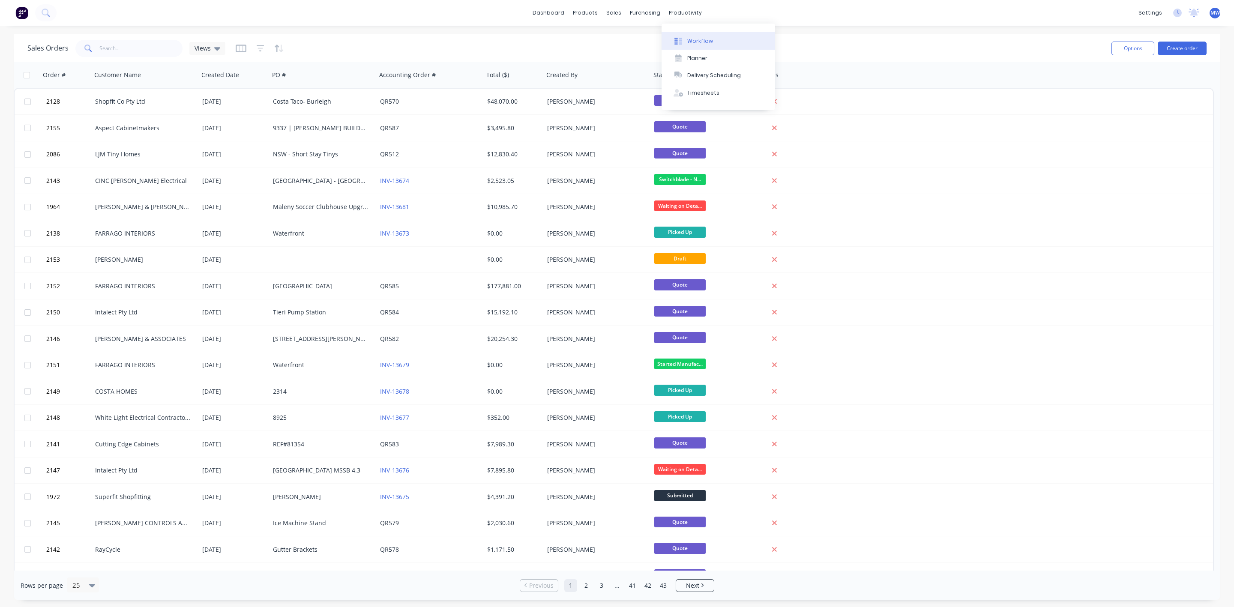
click at [695, 42] on div "Workflow" at bounding box center [700, 41] width 26 height 8
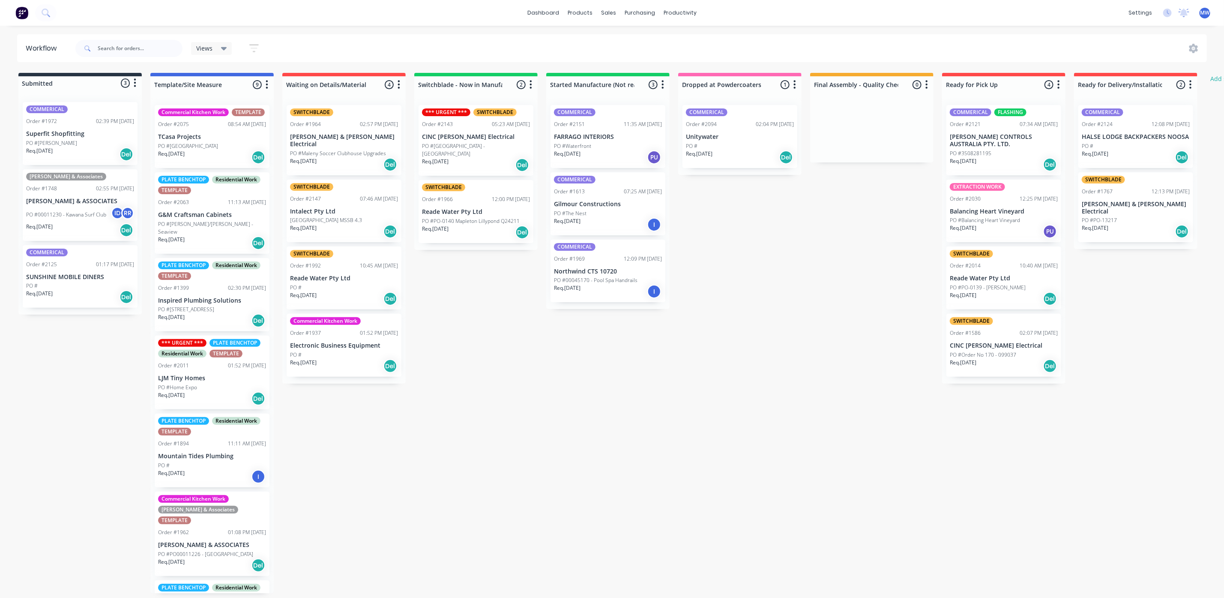
click at [494, 369] on div "Submitted 3 Status colour #273444 hex #273444 Save Cancel Summaries Total order…" at bounding box center [708, 333] width 1429 height 520
click at [415, 409] on div "Submitted 3 Status colour #273444 hex #273444 Save Cancel Summaries Total order…" at bounding box center [708, 333] width 1429 height 520
click at [500, 352] on div "Submitted 3 Status colour #273444 hex #273444 Save Cancel Summaries Total order…" at bounding box center [708, 333] width 1429 height 520
click at [491, 161] on div "Req. 21/08/25 Del" at bounding box center [476, 165] width 108 height 15
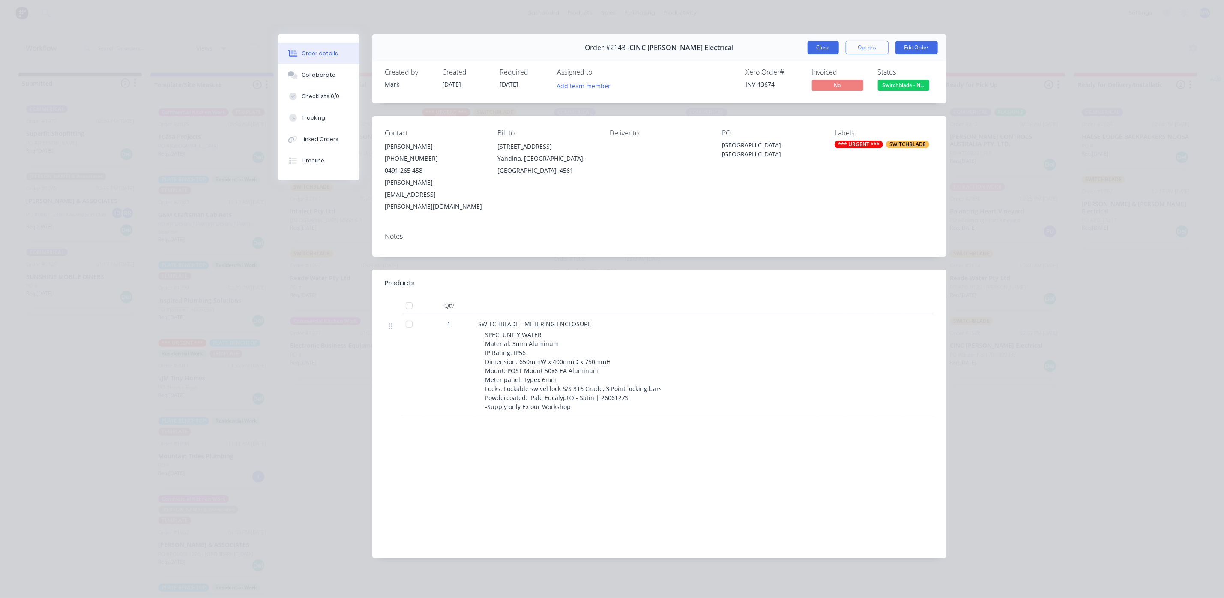
click at [821, 49] on button "Close" at bounding box center [823, 48] width 31 height 14
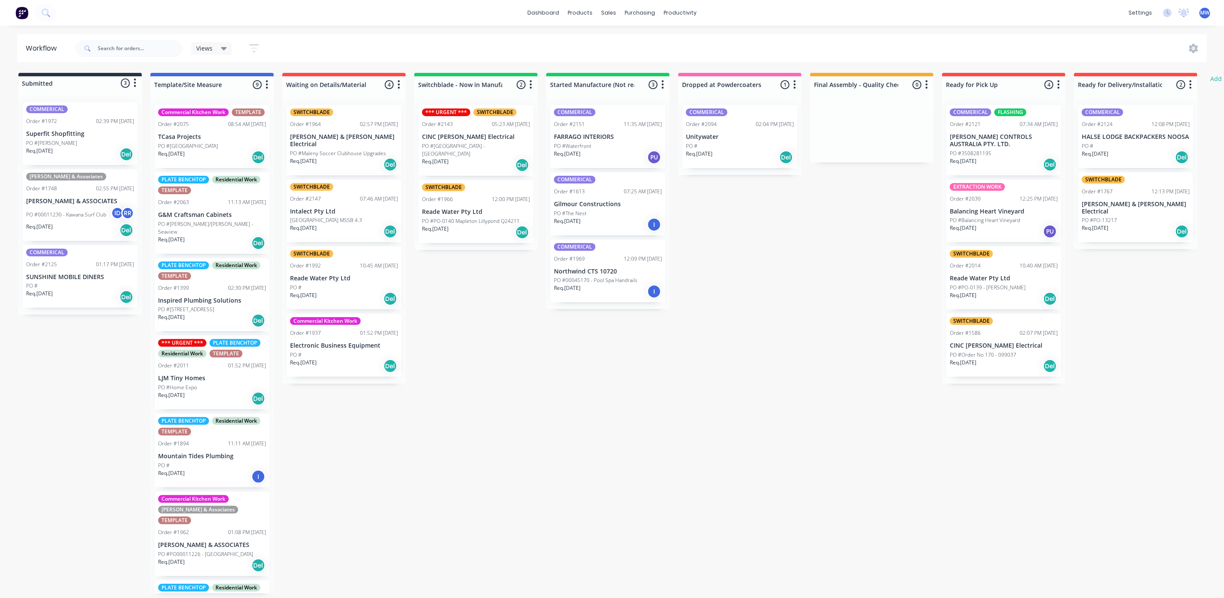
click at [472, 314] on div "Submitted 3 Status colour #273444 hex #273444 Save Cancel Summaries Total order…" at bounding box center [708, 333] width 1429 height 520
click at [488, 351] on div "Submitted 3 Status colour #273444 hex #273444 Save Cancel Summaries Total order…" at bounding box center [708, 333] width 1429 height 520
click at [87, 425] on div "Submitted 3 Status colour #273444 hex #273444 Save Cancel Summaries Total order…" at bounding box center [708, 333] width 1429 height 520
click at [92, 294] on div "Req. 07/08/25 Del" at bounding box center [80, 297] width 108 height 15
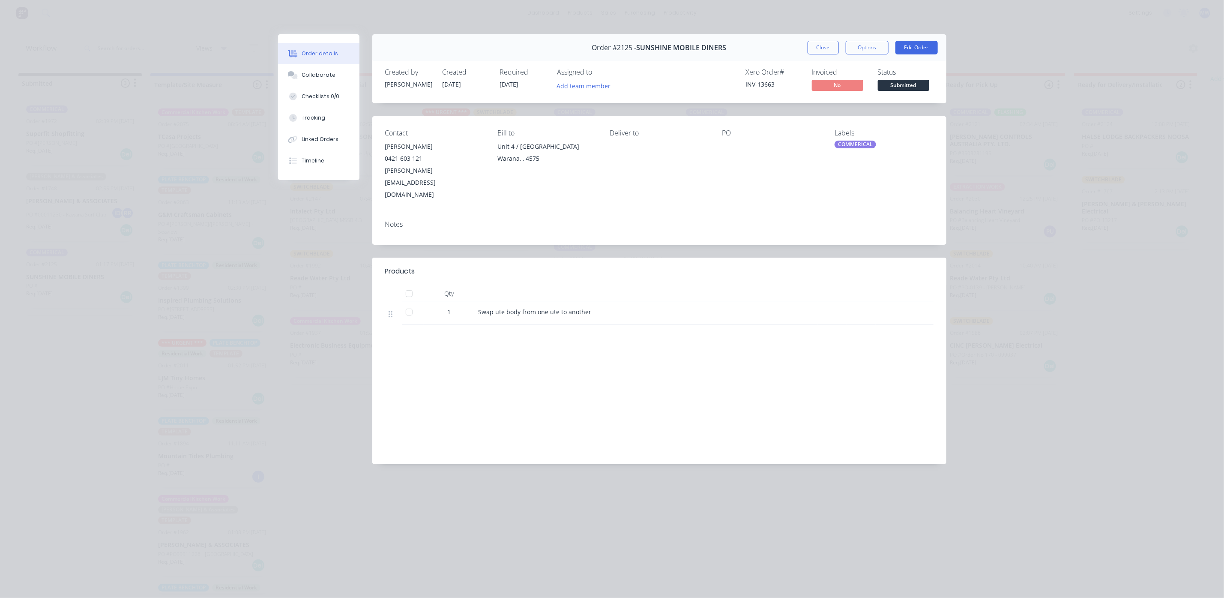
click at [800, 56] on div "Order #2125 - SUNSHINE MOBILE DINERS Close Options Edit Order" at bounding box center [659, 47] width 574 height 27
click at [821, 45] on button "Close" at bounding box center [823, 48] width 31 height 14
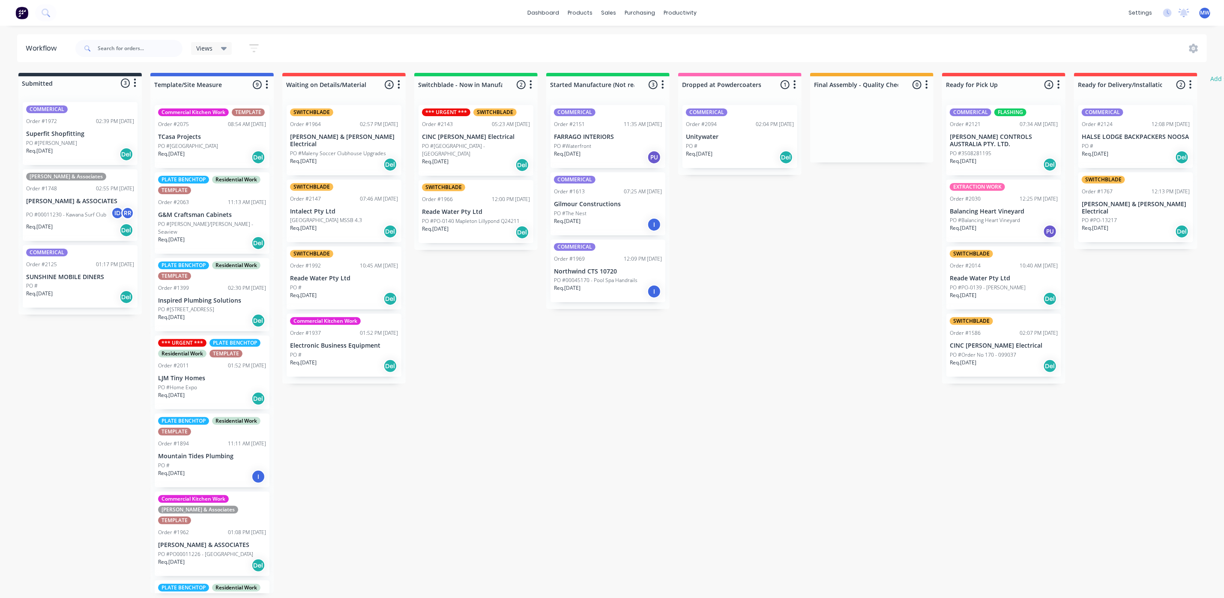
click at [524, 371] on div "Submitted 3 Status colour #273444 hex #273444 Save Cancel Summaries Total order…" at bounding box center [708, 333] width 1429 height 520
click at [465, 352] on div "Submitted 3 Status colour #273444 hex #273444 Save Cancel Summaries Total order…" at bounding box center [708, 333] width 1429 height 520
click at [800, 346] on div "Submitted 3 Status colour #273444 hex #273444 Save Cancel Summaries Total order…" at bounding box center [708, 333] width 1429 height 520
click at [501, 144] on div "PO #[GEOGRAPHIC_DATA] - [GEOGRAPHIC_DATA]" at bounding box center [476, 149] width 108 height 15
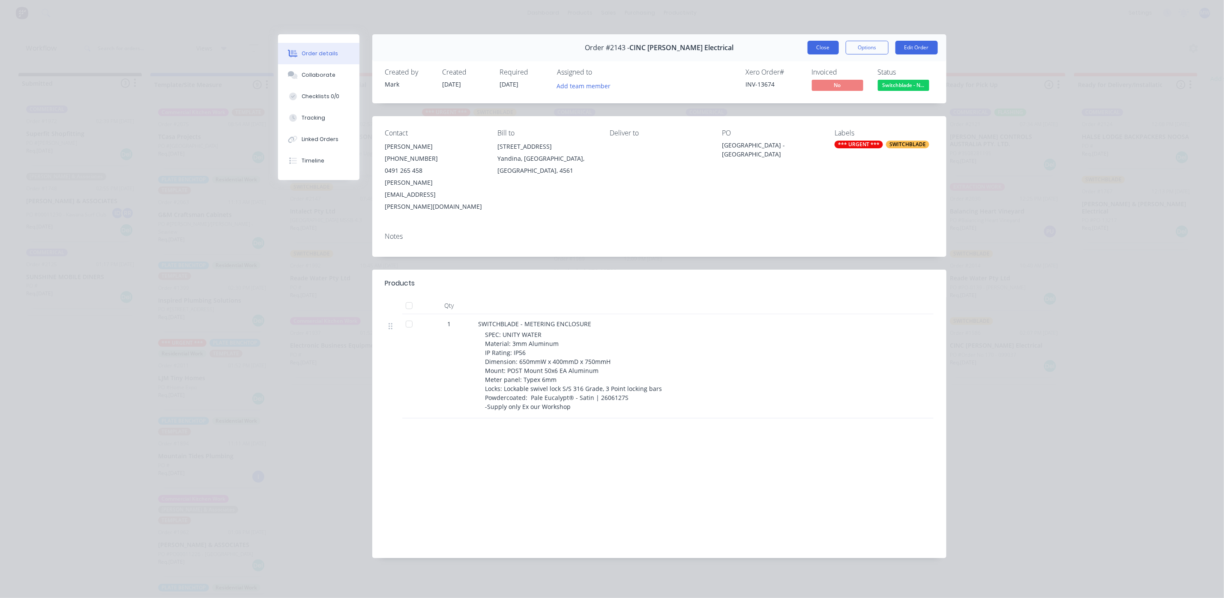
click at [824, 50] on button "Close" at bounding box center [823, 48] width 31 height 14
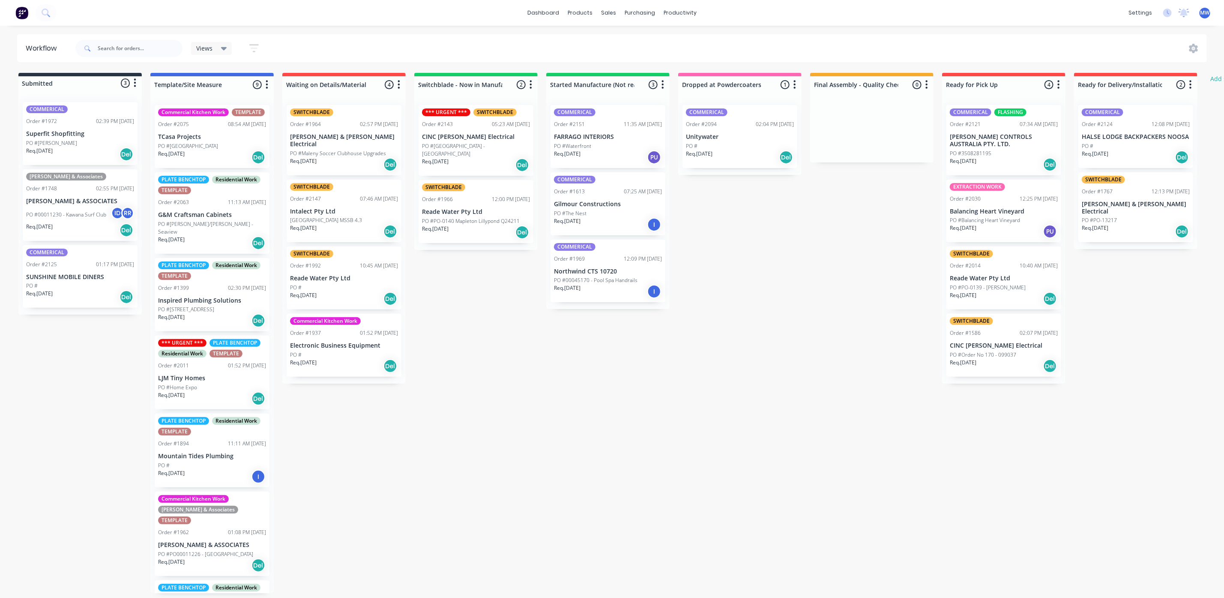
click at [516, 303] on div "Submitted 3 Status colour #273444 hex #273444 Save Cancel Summaries Total order…" at bounding box center [708, 333] width 1429 height 520
click at [485, 305] on div "Submitted 3 Status colour #273444 hex #273444 Save Cancel Summaries Total order…" at bounding box center [708, 333] width 1429 height 520
click at [482, 303] on div "Submitted 3 Status colour #273444 hex #273444 Save Cancel Summaries Total order…" at bounding box center [708, 333] width 1429 height 520
click at [508, 338] on div "Submitted 3 Status colour #273444 hex #273444 Save Cancel Summaries Total order…" at bounding box center [708, 333] width 1429 height 520
click at [365, 351] on div "PO #" at bounding box center [344, 355] width 108 height 8
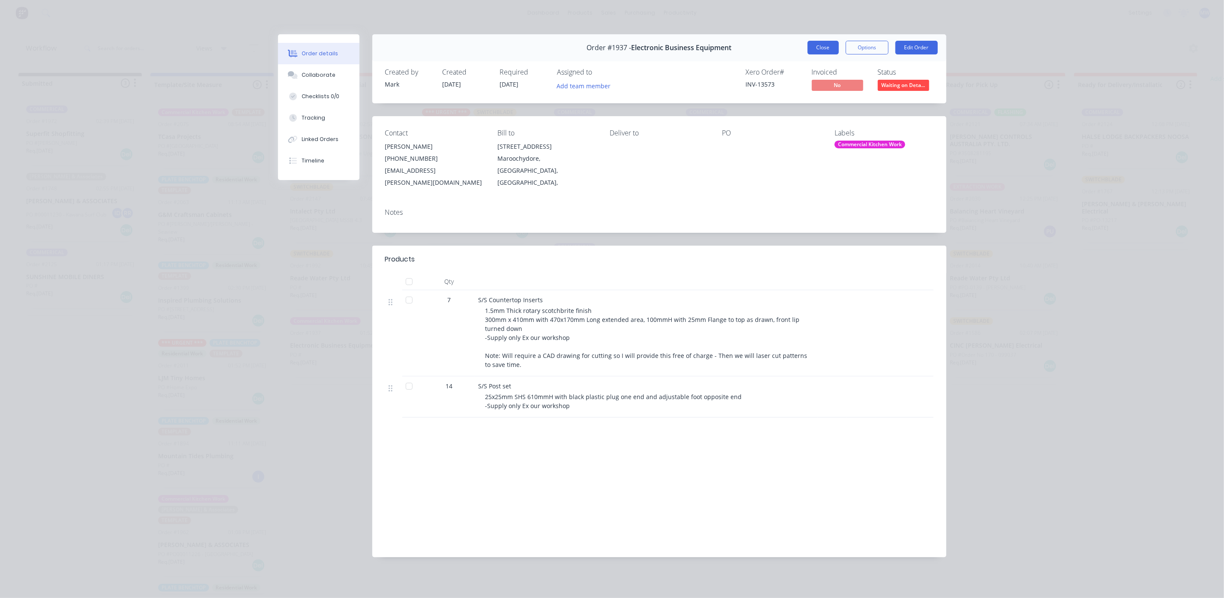
click at [819, 50] on button "Close" at bounding box center [823, 48] width 31 height 14
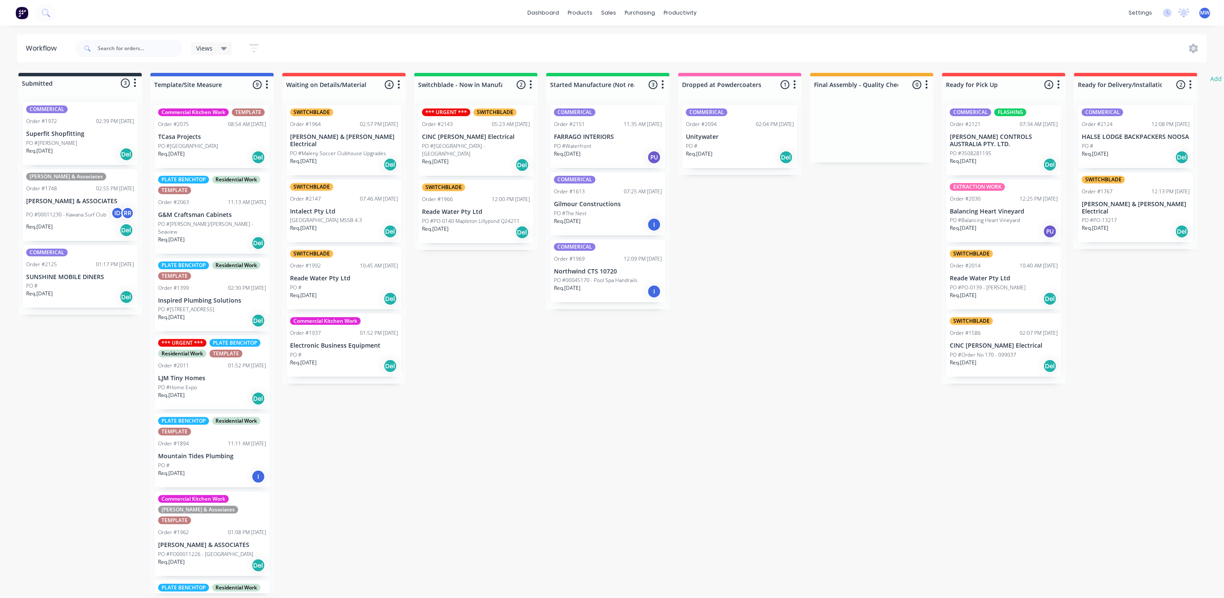
click at [322, 446] on div "Submitted 3 Status colour #273444 hex #273444 Save Cancel Summaries Total order…" at bounding box center [708, 333] width 1429 height 520
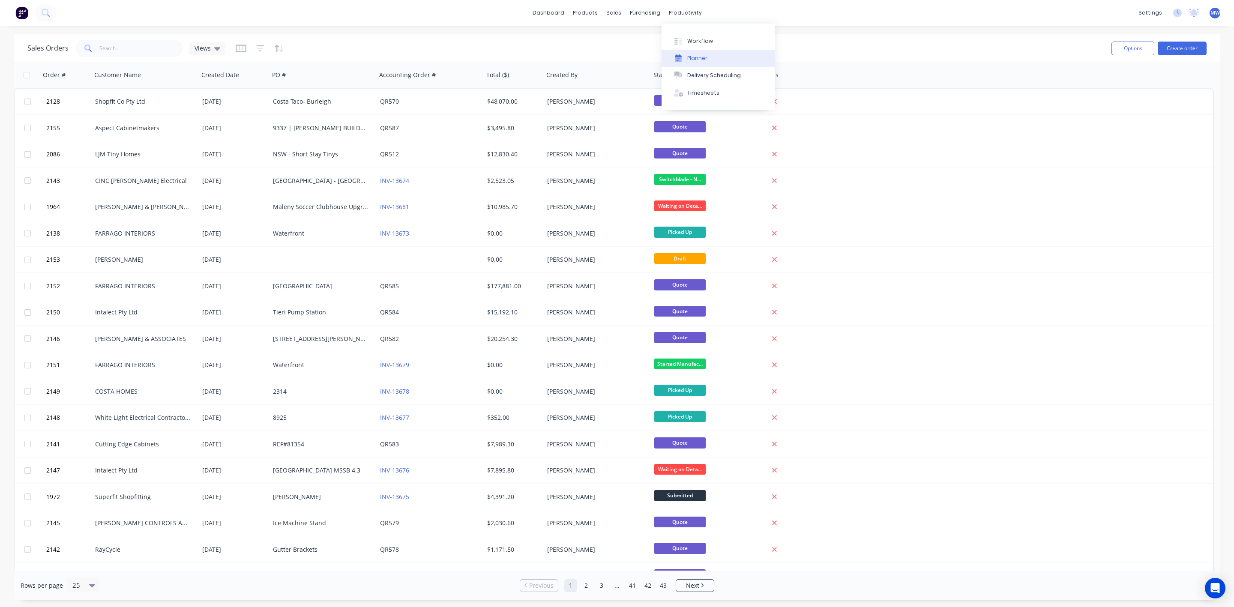
click at [698, 53] on button "Planner" at bounding box center [719, 58] width 114 height 17
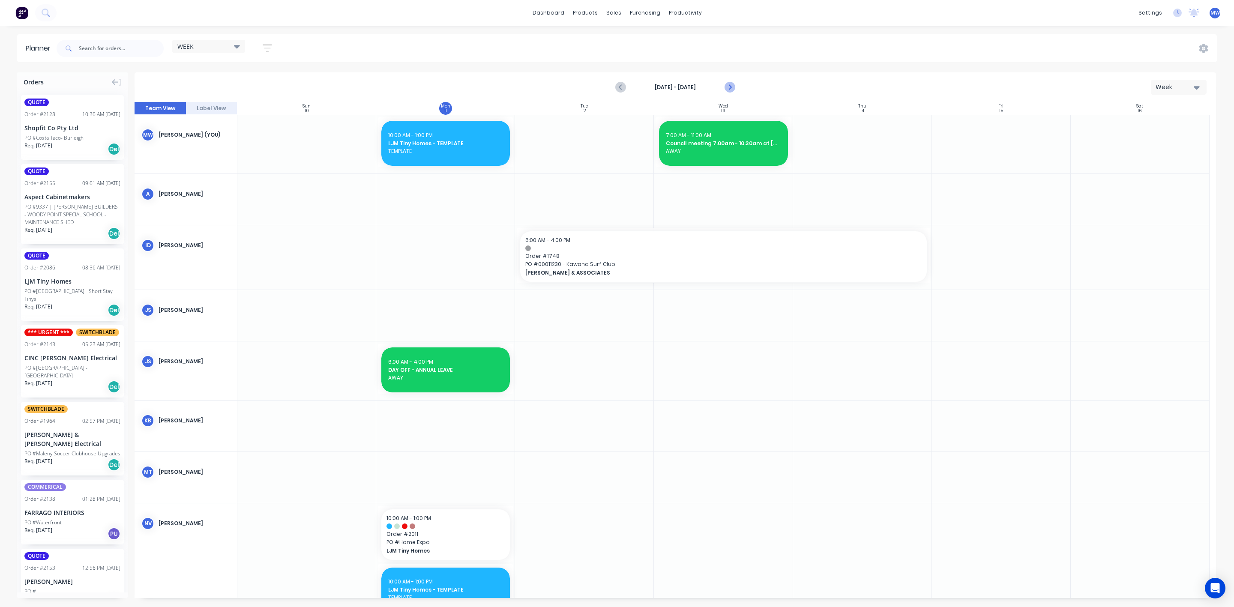
click at [731, 88] on icon "Next page" at bounding box center [729, 87] width 10 height 10
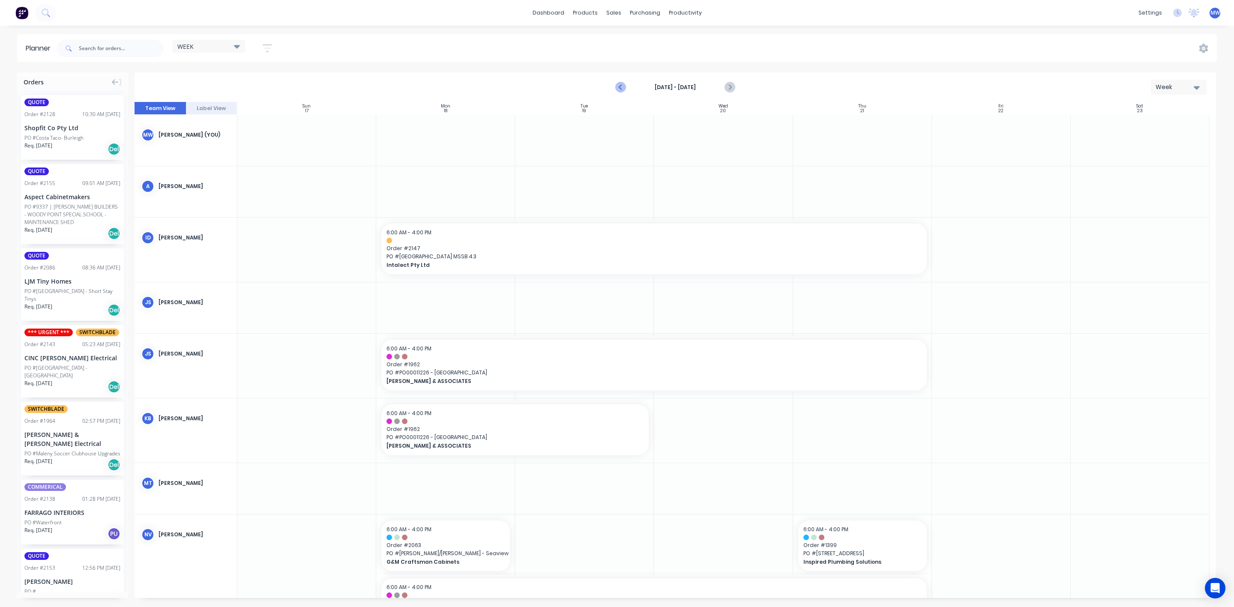
click at [620, 88] on icon "Previous page" at bounding box center [621, 87] width 4 height 7
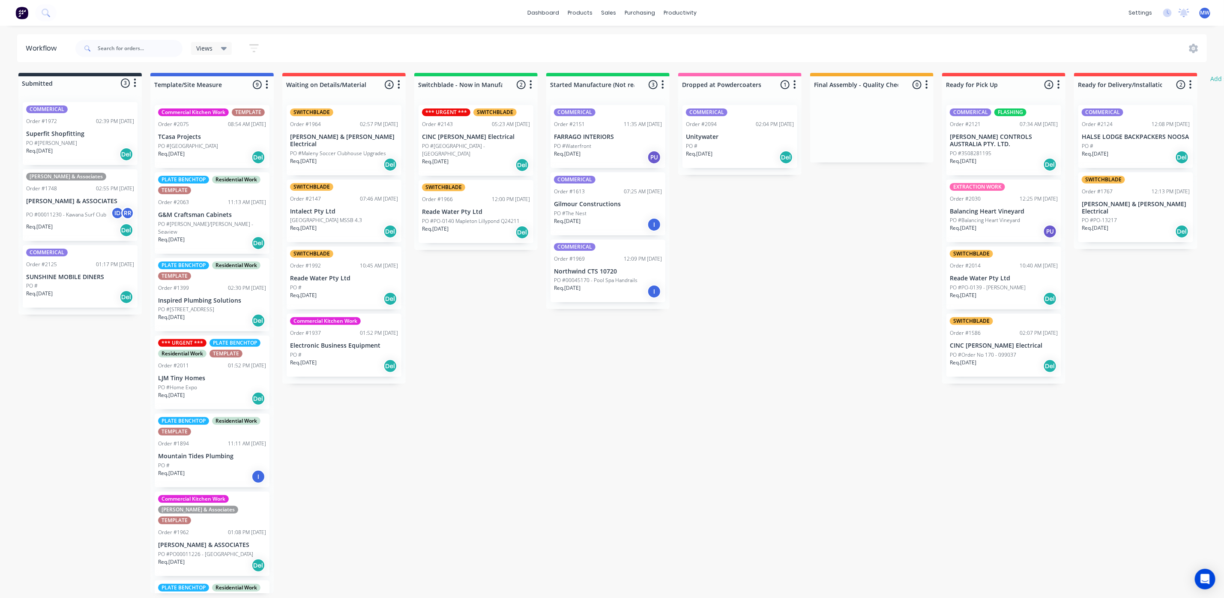
click at [605, 134] on p "FARRAGO INTERIORS" at bounding box center [608, 136] width 108 height 7
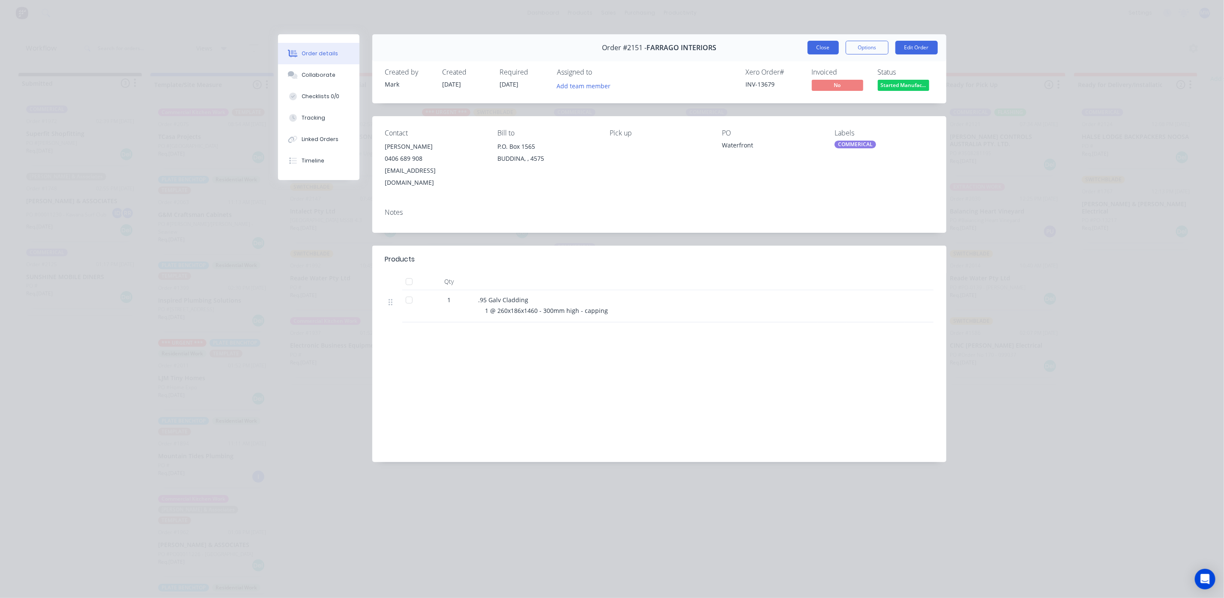
click at [818, 44] on button "Close" at bounding box center [823, 48] width 31 height 14
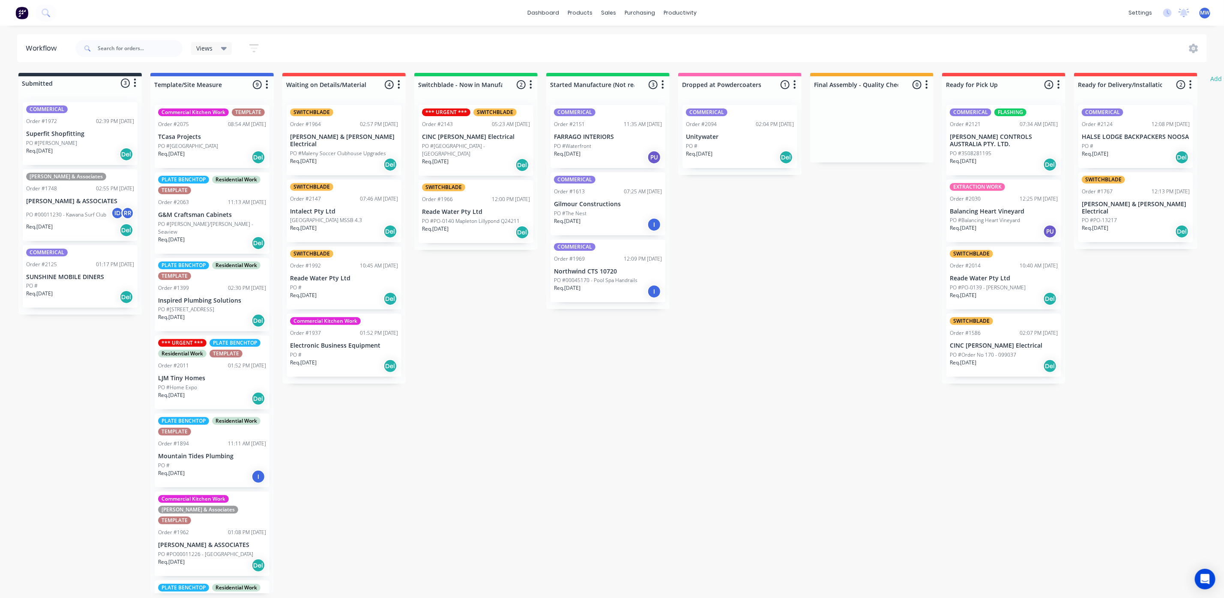
click at [598, 134] on p "FARRAGO INTERIORS" at bounding box center [608, 136] width 108 height 7
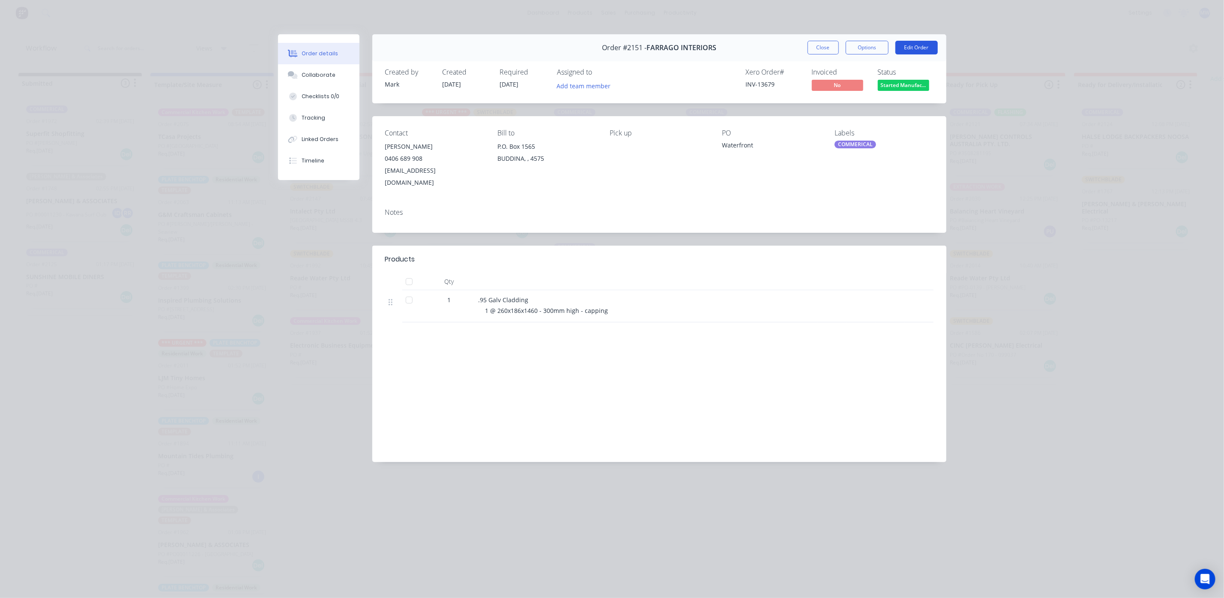
click at [917, 50] on button "Edit Order" at bounding box center [917, 48] width 42 height 14
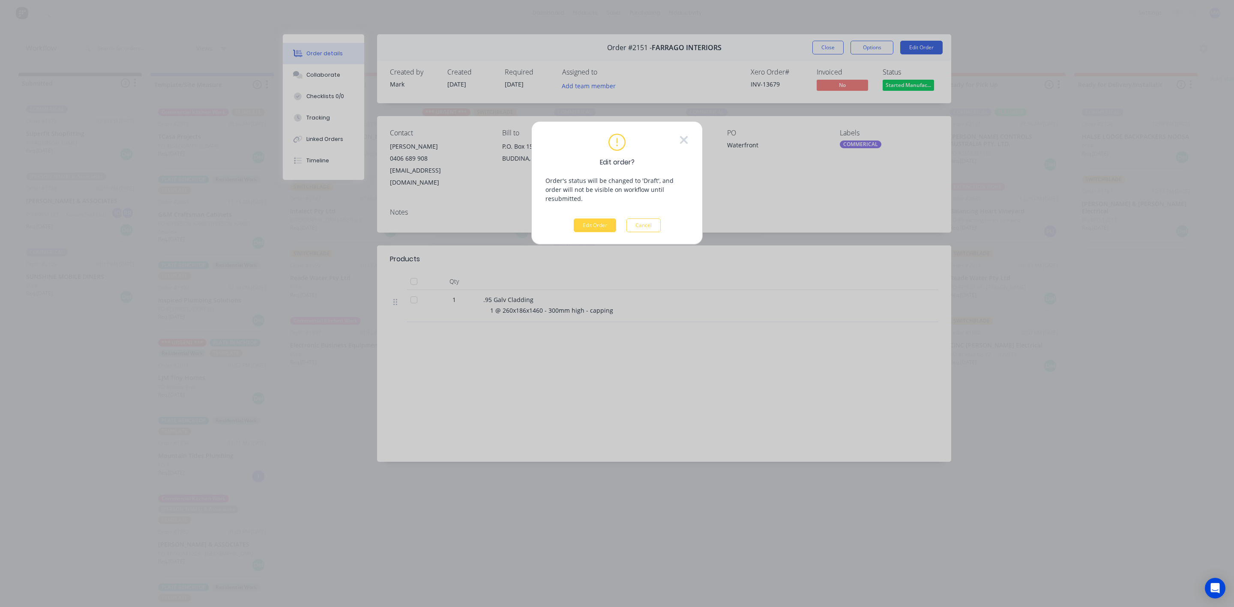
click at [583, 225] on div "Edit order? Order's status will be changed to 'Draft', and order will not be vi…" at bounding box center [616, 182] width 171 height 123
click at [589, 219] on button "Edit Order" at bounding box center [595, 226] width 42 height 14
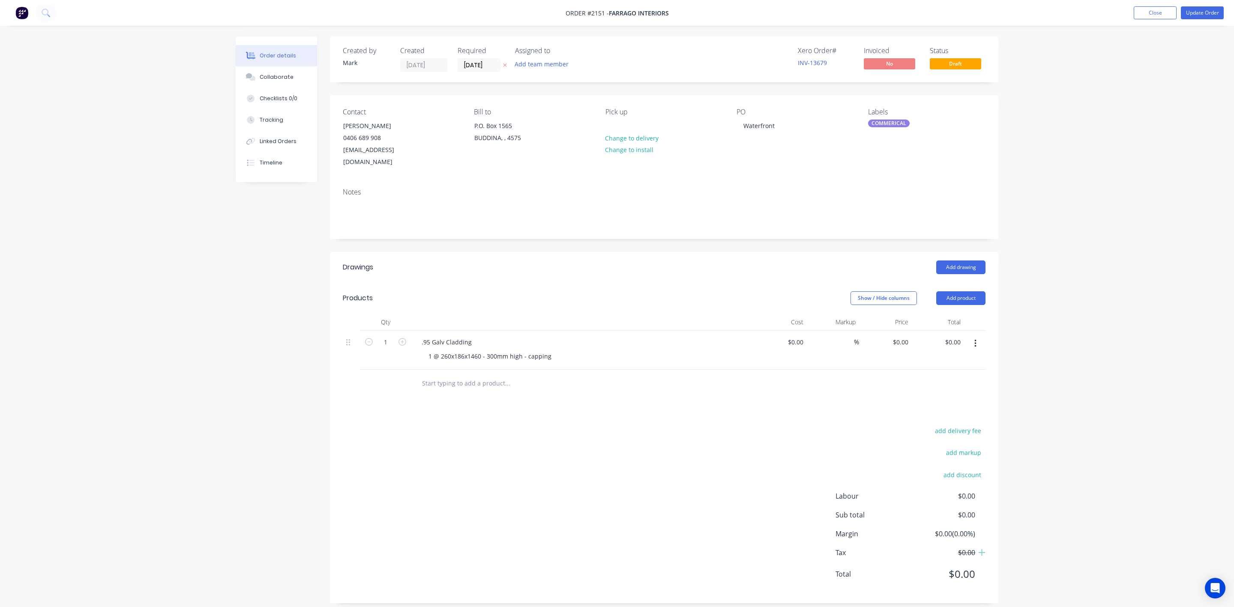
click at [452, 375] on input "text" at bounding box center [507, 383] width 171 height 17
type input ".95 Galv Cladding"
click at [469, 404] on button "Add .95 Galv Cladding to order" at bounding box center [553, 415] width 257 height 27
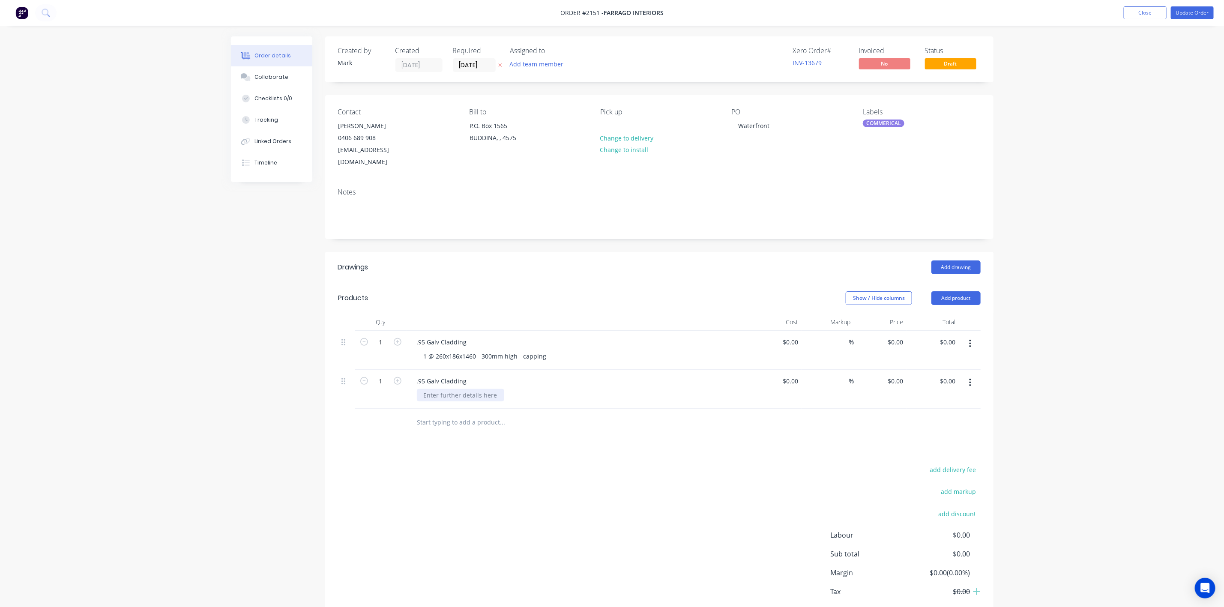
click at [454, 391] on div ".95 Galv Cladding" at bounding box center [578, 389] width 343 height 39
click at [452, 389] on div at bounding box center [460, 395] width 87 height 12
click at [594, 528] on div "add delivery fee add markup add discount Labour $0.00 Sub total $0.00 Margin $0…" at bounding box center [659, 546] width 643 height 165
click at [1195, 13] on button "Update Order" at bounding box center [1192, 12] width 43 height 13
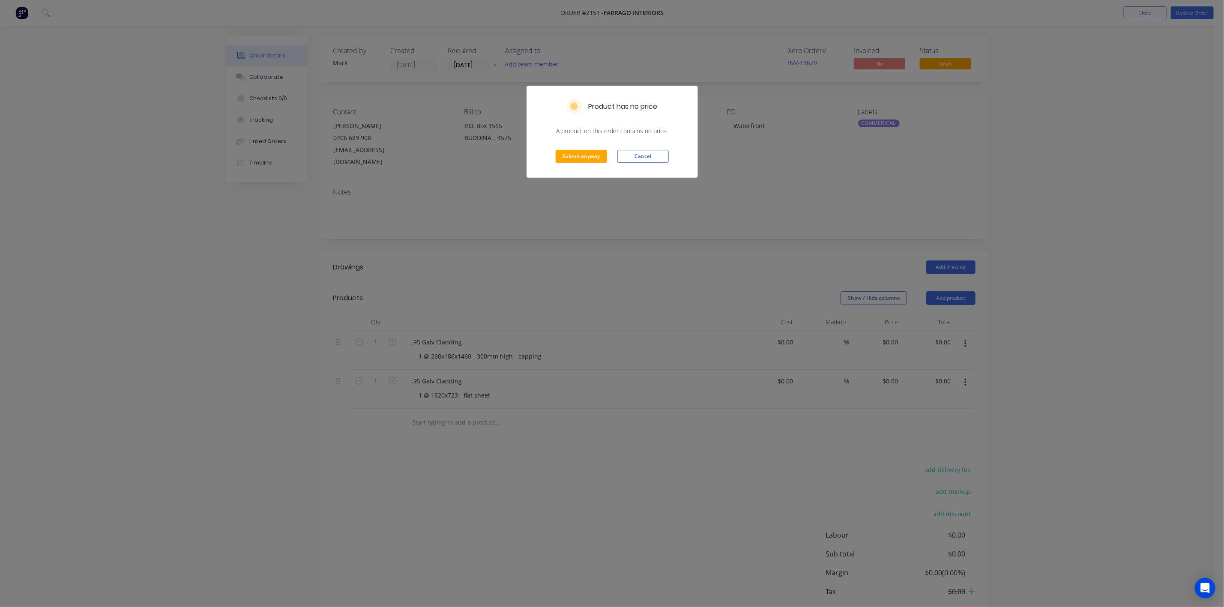
click at [585, 164] on div "Submit anyway Cancel" at bounding box center [612, 156] width 171 height 42
click at [584, 160] on button "Submit anyway" at bounding box center [581, 156] width 51 height 13
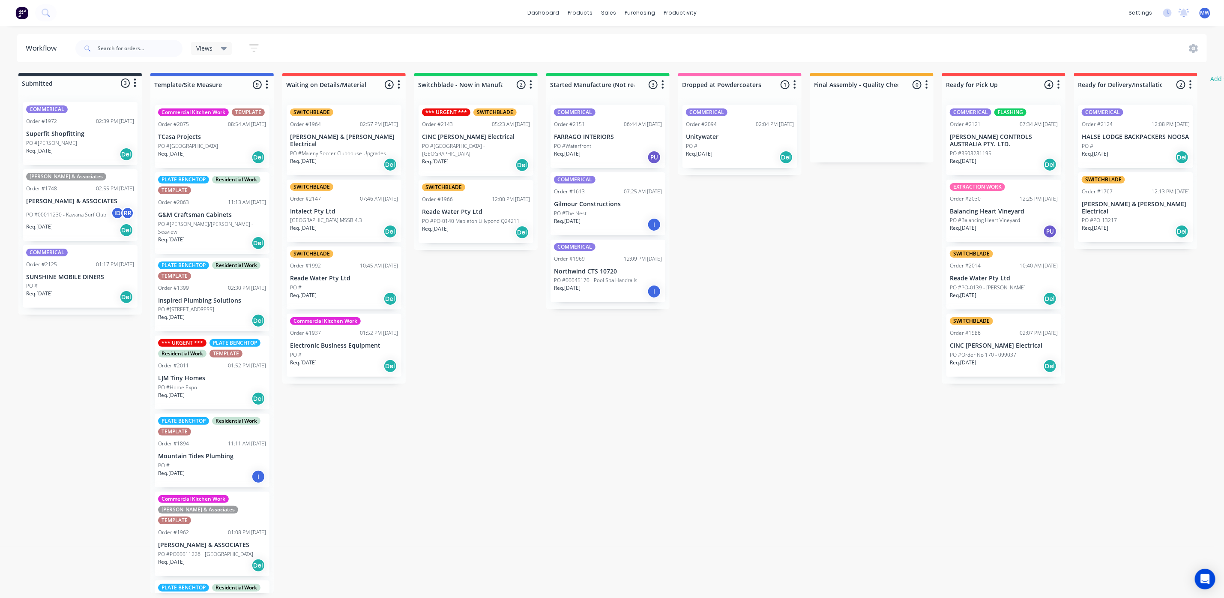
click at [596, 153] on div "Req. 11/08/25 PU" at bounding box center [608, 157] width 108 height 15
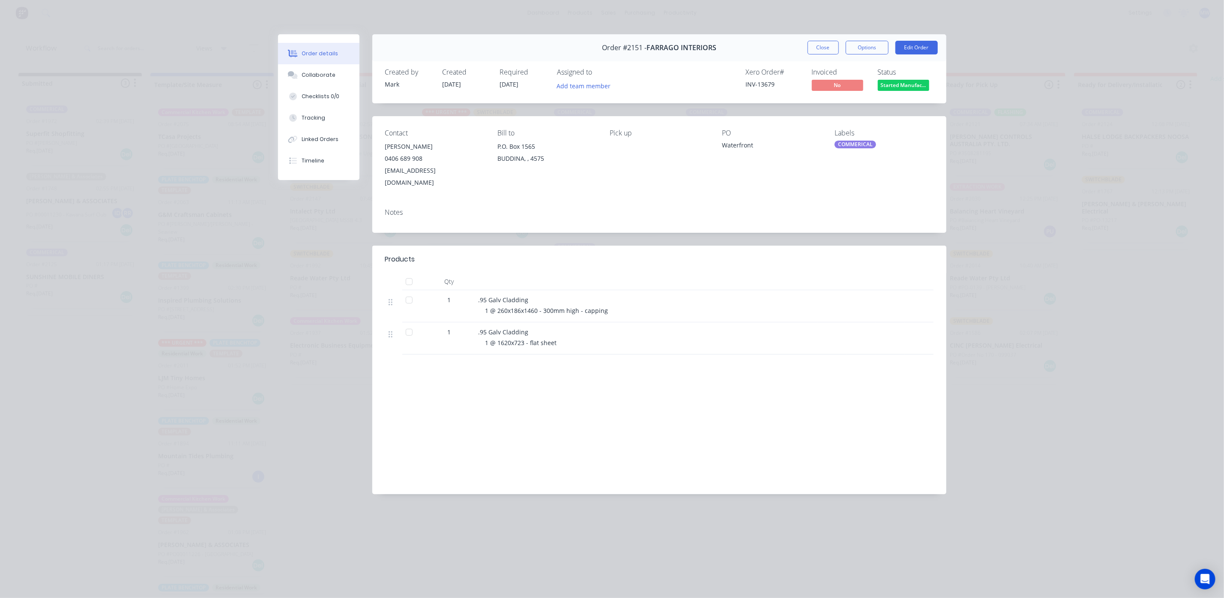
click at [409, 291] on div at bounding box center [409, 299] width 17 height 17
click at [409, 324] on div at bounding box center [409, 332] width 17 height 17
click at [817, 45] on button "Close" at bounding box center [823, 48] width 31 height 14
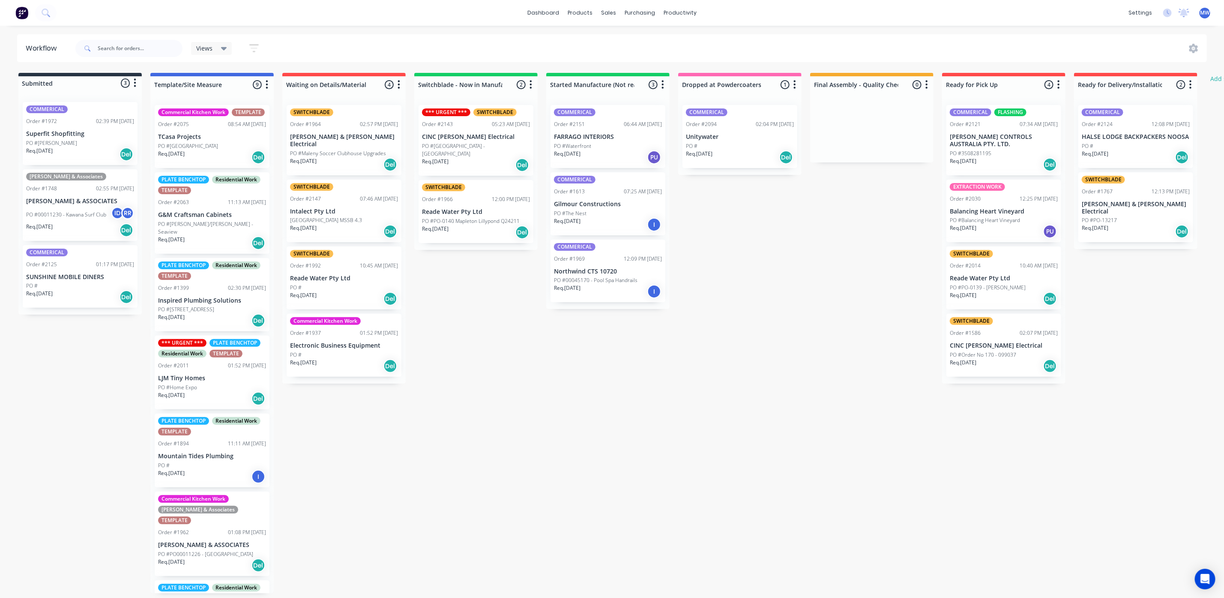
click at [722, 141] on div "COMMERICAL Order #2094 02:04 PM 29/07/25 Unitywater PO # Req. 07/08/25 Del" at bounding box center [740, 136] width 115 height 63
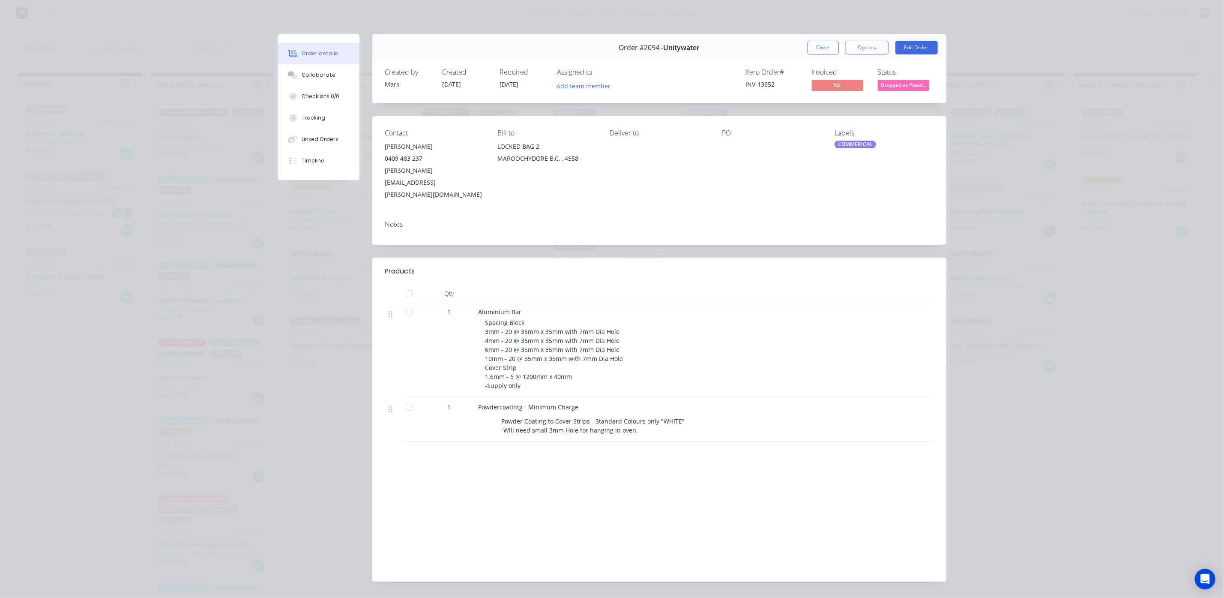
click at [805, 42] on div "Order #2094 - Unitywater Close Options Edit Order" at bounding box center [659, 47] width 574 height 27
click at [809, 45] on button "Close" at bounding box center [823, 48] width 31 height 14
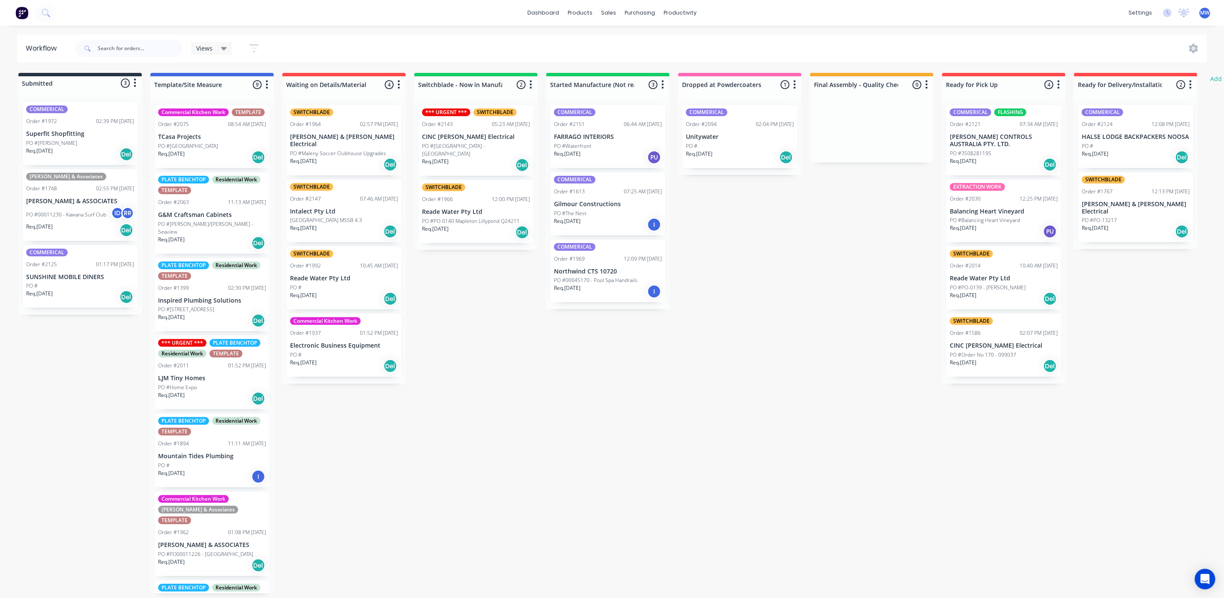
click at [70, 211] on p "PO #00011230 - Kawana Surf Club" at bounding box center [66, 215] width 80 height 8
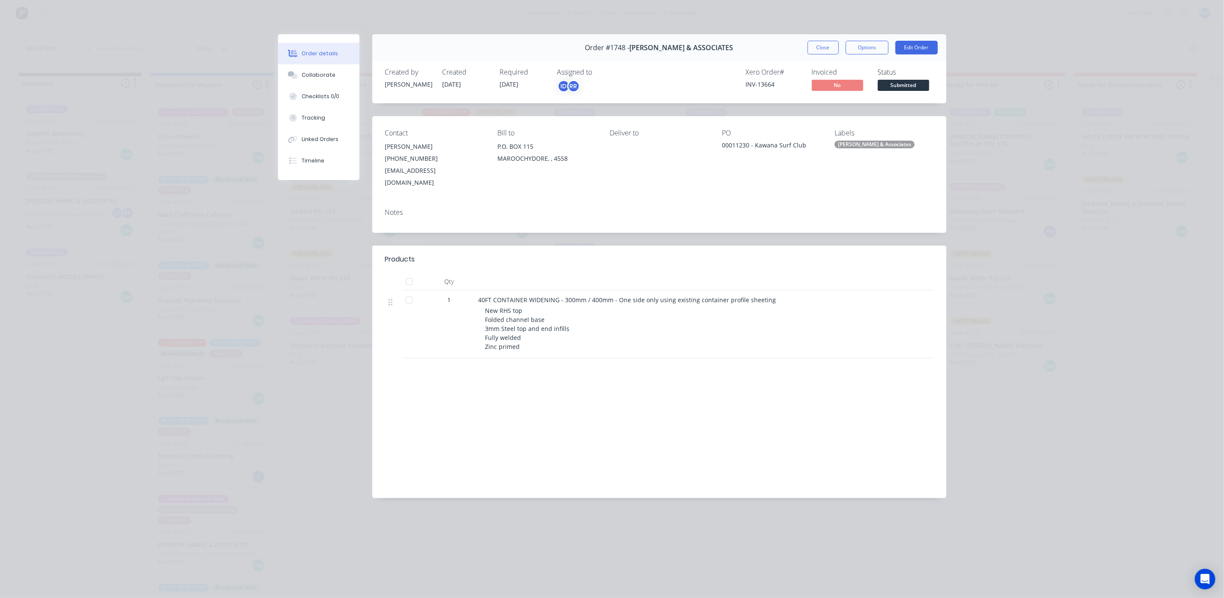
click at [827, 42] on button "Close" at bounding box center [823, 48] width 31 height 14
